Goal: Task Accomplishment & Management: Manage account settings

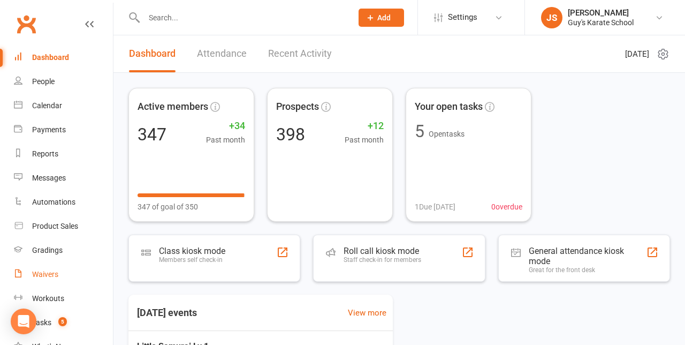
click at [40, 273] on div "Waivers" at bounding box center [45, 274] width 26 height 9
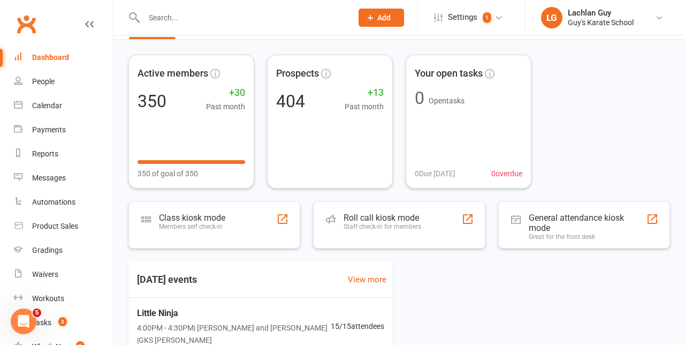
scroll to position [32, 0]
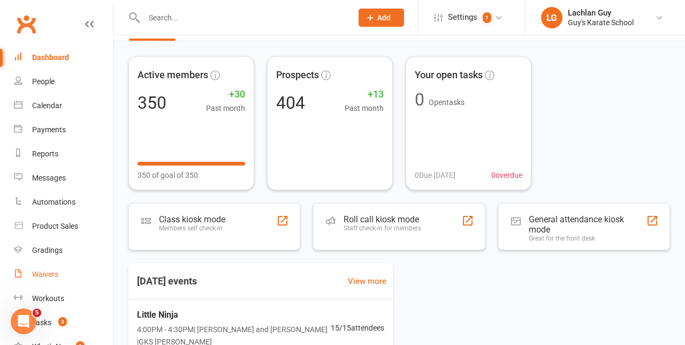
click at [38, 279] on link "Waivers" at bounding box center [63, 274] width 99 height 24
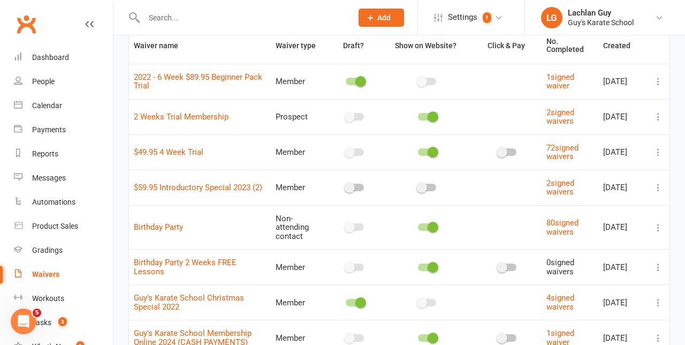
scroll to position [86, 0]
click at [664, 155] on button at bounding box center [658, 152] width 13 height 13
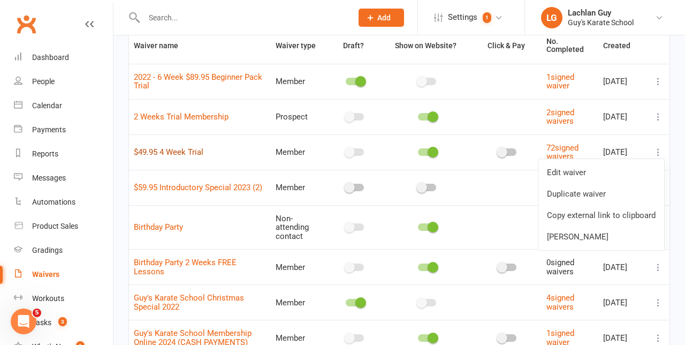
click at [160, 154] on link "$49.95 4 Week Trial" at bounding box center [169, 152] width 70 height 10
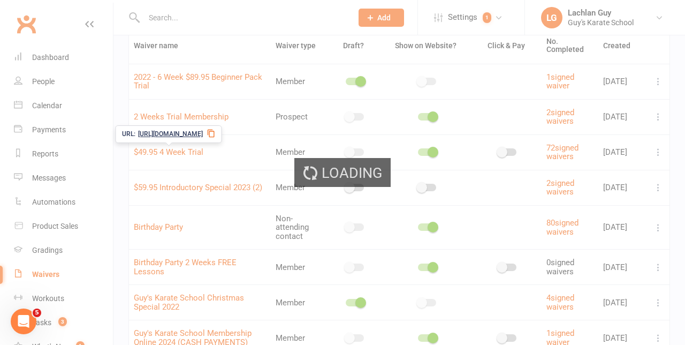
click at [160, 148] on div "Loading" at bounding box center [342, 172] width 685 height 345
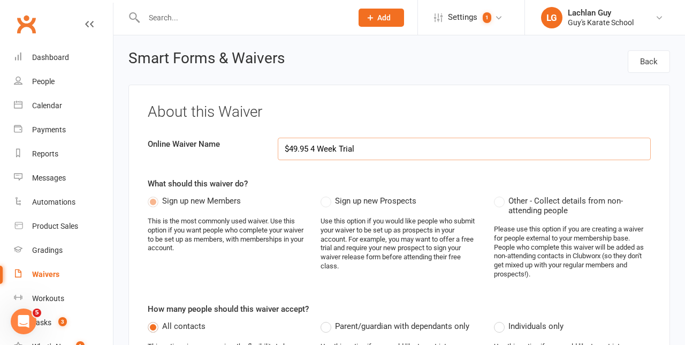
select select "applies_to_all_signees"
select select "copy_answers_for_all_signees"
select select "select"
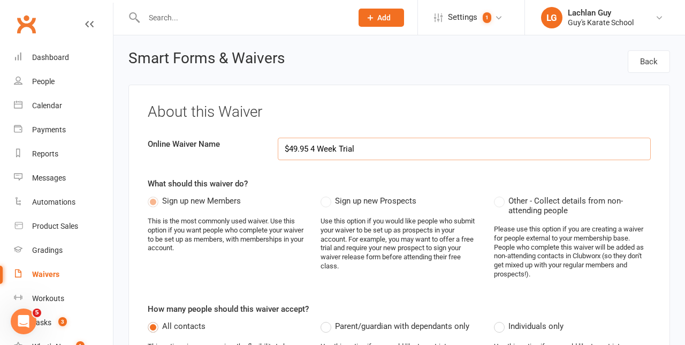
select select "select"
click at [290, 151] on input "$49.95 4 Week Trial" at bounding box center [465, 149] width 374 height 22
type input "$59.95 4 Week Trial"
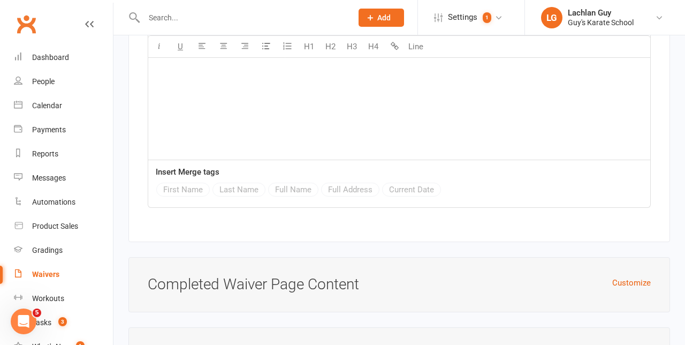
scroll to position [4220, 0]
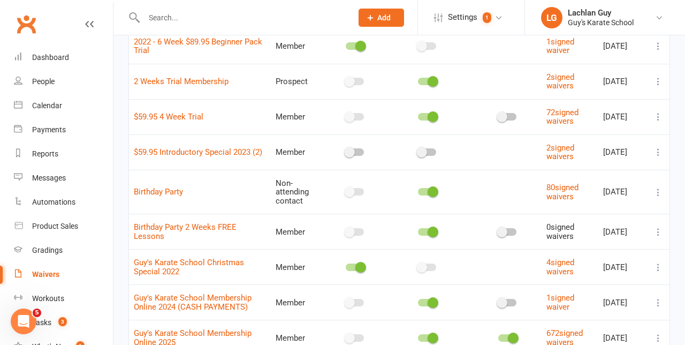
scroll to position [109, 0]
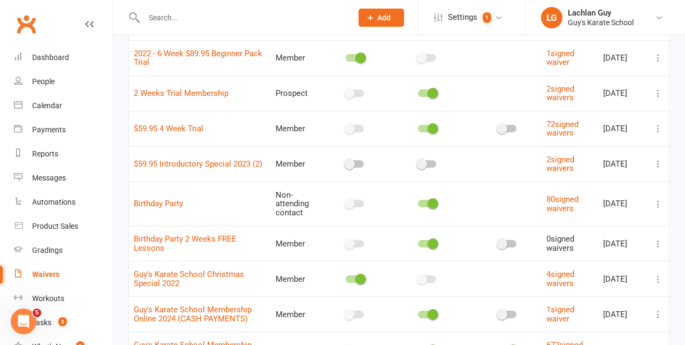
click at [660, 132] on icon at bounding box center [658, 128] width 11 height 11
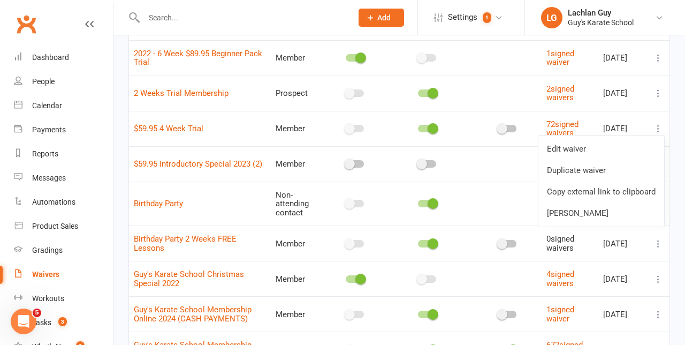
click at [629, 191] on link "Copy external link to clipboard" at bounding box center [602, 191] width 126 height 21
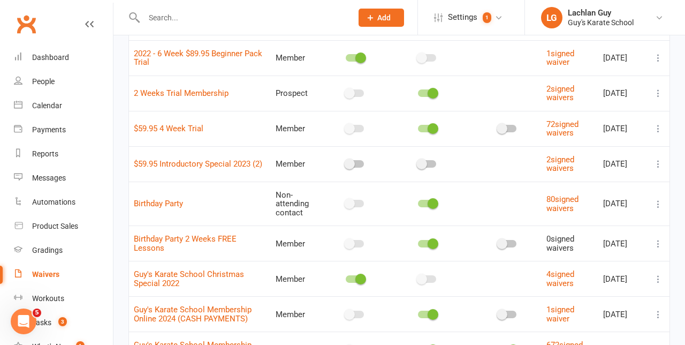
click at [662, 130] on icon at bounding box center [658, 128] width 11 height 11
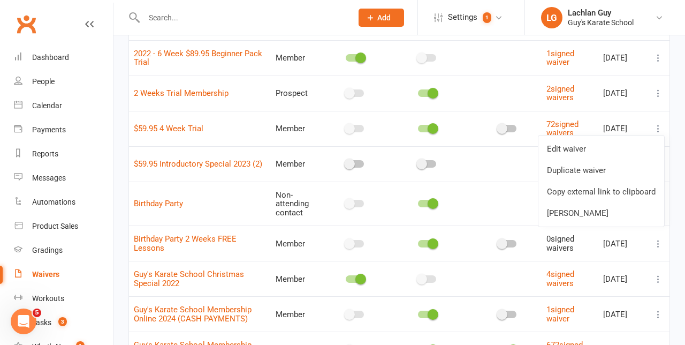
click at [641, 191] on link "Copy external link to clipboard" at bounding box center [602, 191] width 126 height 21
